Goal: Information Seeking & Learning: Understand process/instructions

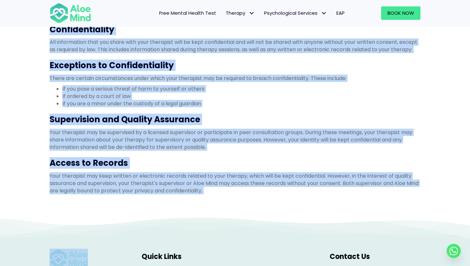
scroll to position [319, 0]
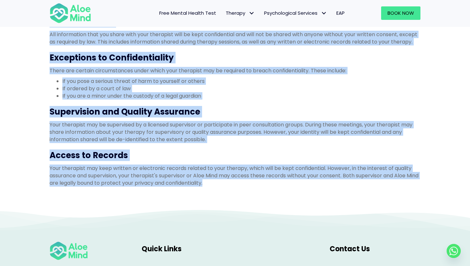
drag, startPoint x: 48, startPoint y: 54, endPoint x: 227, endPoint y: 182, distance: 219.9
copy div "Introduction Thank you for considering our therapy services. Before proceeding,…"
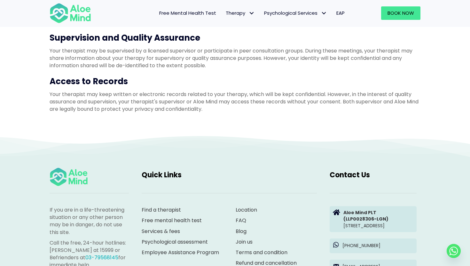
scroll to position [386, 0]
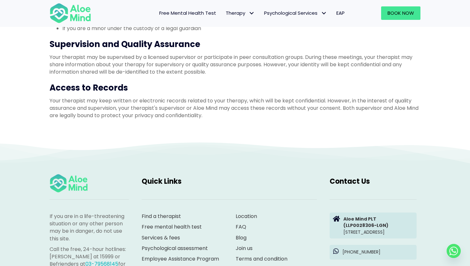
click at [153, 82] on h3 "Access to Records" at bounding box center [235, 88] width 371 height 12
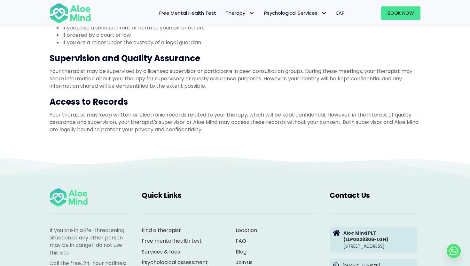
scroll to position [373, 0]
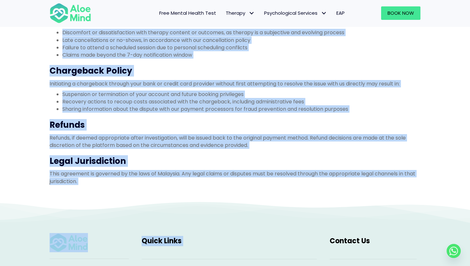
scroll to position [244, 0]
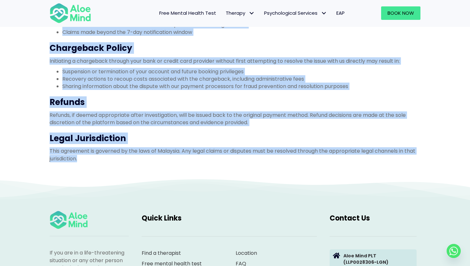
drag, startPoint x: 47, startPoint y: 58, endPoint x: 185, endPoint y: 188, distance: 190.2
click at [185, 188] on div "Take our free mental health test Free Mental Health Test Therapy Individual the…" at bounding box center [235, 105] width 470 height 699
copy div "Rescheduling and Cancellation policy Any cancellation or rescheduling of sessio…"
click at [320, 113] on p "Refunds, if deemed appropriate after investigation, will be issued back to the …" at bounding box center [235, 118] width 371 height 15
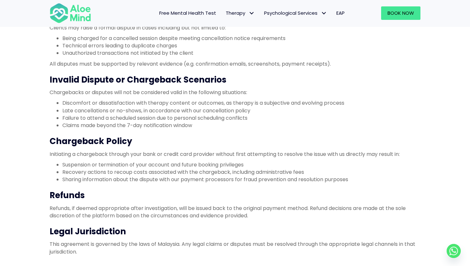
scroll to position [151, 0]
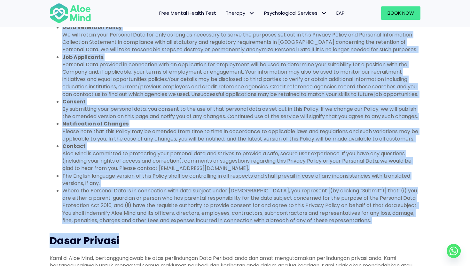
scroll to position [886, 0]
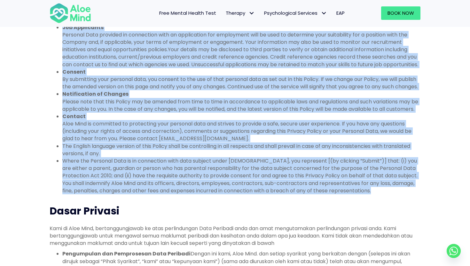
drag, startPoint x: 190, startPoint y: 60, endPoint x: 410, endPoint y: 225, distance: 274.8
click at [410, 225] on div "Privacy Policy We, at Aloe Mind, are committed to the protection of your Person…" at bounding box center [235, 238] width 384 height 2164
copy div "Loremip Dolors Am, co Adip Elit, sed doeiusmod te inc utlaboreet do magn Aliqua…"
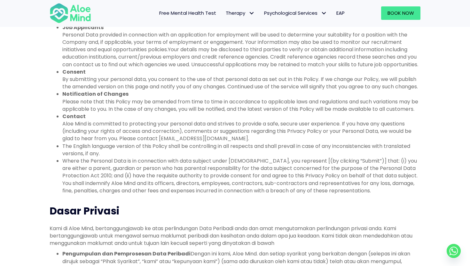
click at [39, 10] on div "Free Mental Health Test Therapy Individual therapy Teen Therapy Child Therapy C…" at bounding box center [235, 13] width 470 height 28
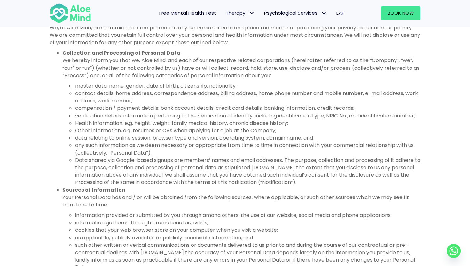
scroll to position [0, 0]
